Goal: Information Seeking & Learning: Learn about a topic

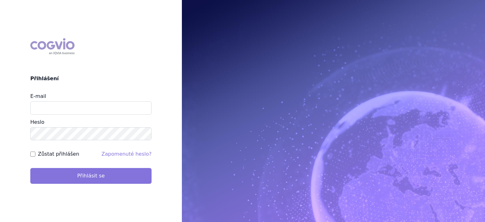
type input "marek.krajcovic@medochemie.com"
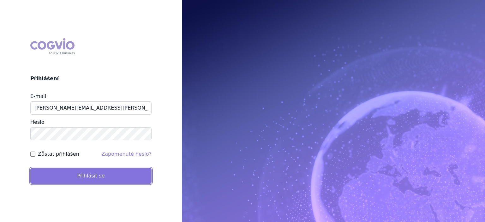
click at [72, 174] on button "Přihlásit se" at bounding box center [90, 176] width 121 height 16
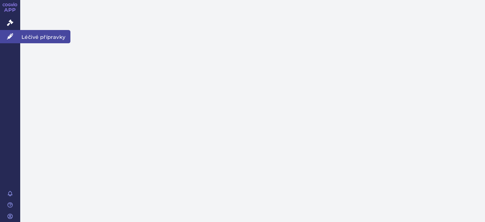
click at [33, 37] on span "Léčivé přípravky" at bounding box center [45, 36] width 50 height 13
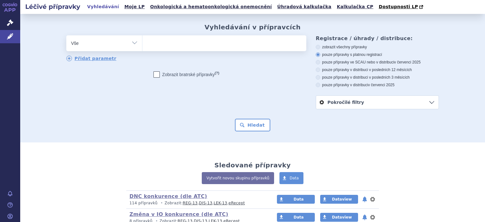
click at [133, 43] on select "Vše Přípravek/SUKL kód MAH VPOIS ATC/Aktivní látka Léková forma Síla" at bounding box center [104, 42] width 76 height 14
select select "filter-atc-group"
click at [66, 36] on select "Vše Přípravek/SUKL kód MAH VPOIS ATC/Aktivní látka Léková forma Síla" at bounding box center [104, 42] width 76 height 14
click at [150, 44] on ul at bounding box center [224, 41] width 164 height 13
click at [142, 44] on select at bounding box center [142, 43] width 0 height 16
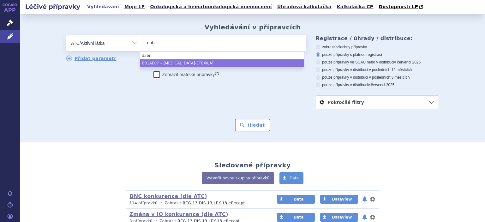
type input "dabi"
select select "B01AE07"
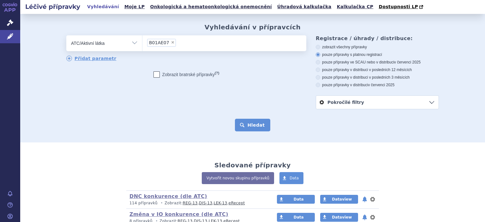
click at [257, 122] on button "Hledat" at bounding box center [253, 125] width 36 height 13
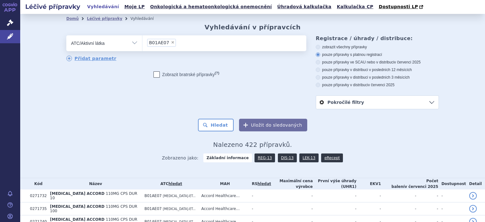
click at [257, 122] on button "Uložit do sledovaných" at bounding box center [273, 125] width 68 height 13
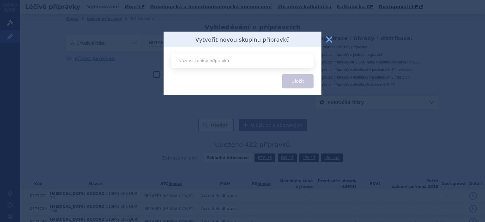
click at [329, 41] on button "zavřít" at bounding box center [329, 39] width 13 height 13
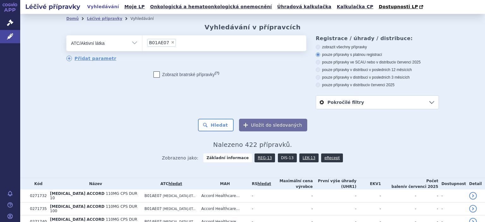
click at [282, 159] on link "DIS-13" at bounding box center [287, 157] width 19 height 9
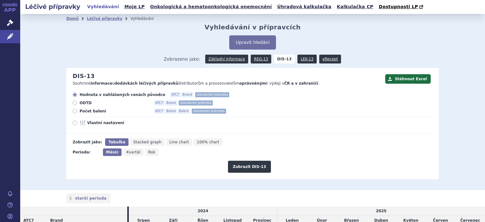
scroll to position [113, 0]
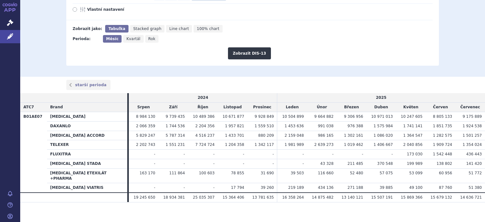
click at [148, 39] on span "Rok" at bounding box center [151, 39] width 7 height 4
click at [145, 39] on input "Rok" at bounding box center [147, 37] width 4 height 4
radio input "true"
click at [237, 51] on button "Zobrazit DIS-13" at bounding box center [249, 53] width 43 height 12
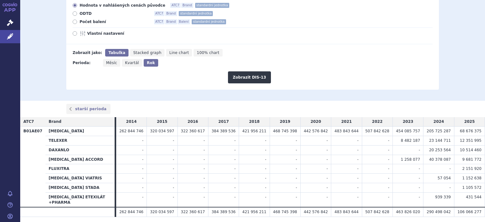
scroll to position [104, 0]
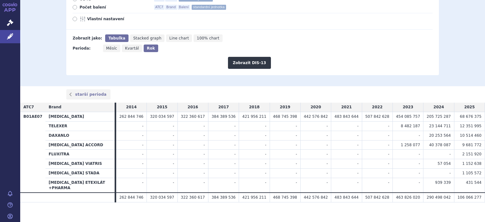
click at [79, 10] on div "Hodnota v nahlášených cenách původce ATC7 Brand standardní jednotka ODTD ATC7 B…" at bounding box center [249, 8] width 366 height 41
click at [79, 8] on span "Počet balení" at bounding box center [113, 7] width 69 height 5
click at [77, 8] on input "Počet balení ATC7 Brand Balení standardní jednotka" at bounding box center [75, 8] width 4 height 4
radio input "true"
click at [248, 64] on button "Zobrazit DIS-13" at bounding box center [249, 63] width 43 height 12
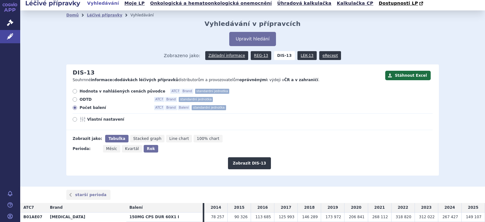
scroll to position [1, 0]
